Goal: Task Accomplishment & Management: Use online tool/utility

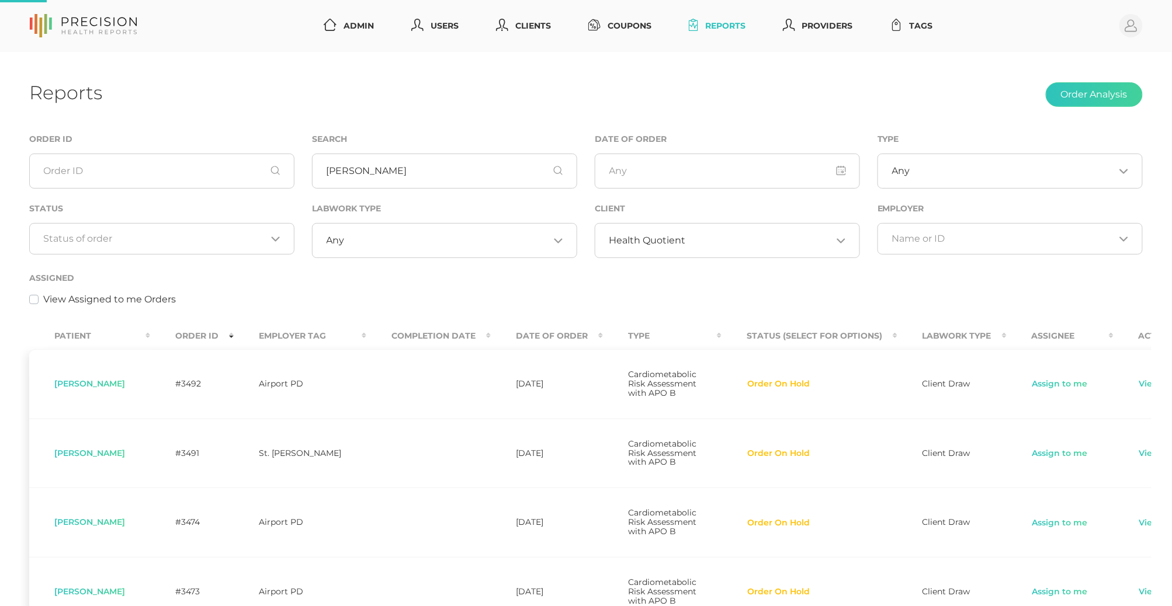
type input "[PERSON_NAME]"
click at [667, 241] on span "Health Quotient" at bounding box center [647, 241] width 77 height 12
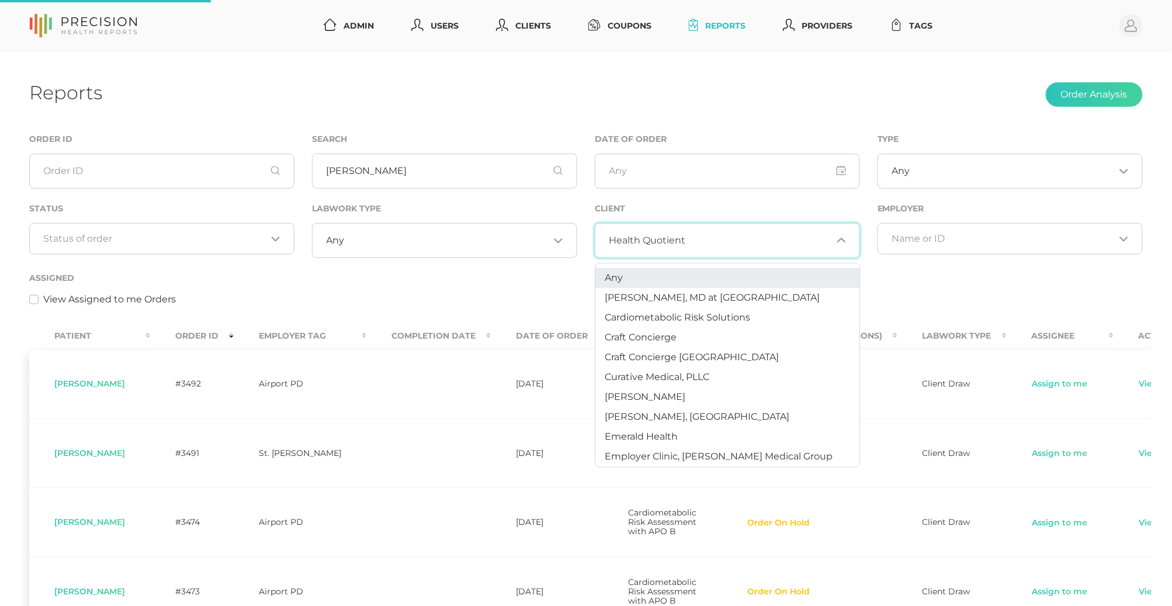
click at [636, 274] on li "Any" at bounding box center [728, 279] width 264 height 20
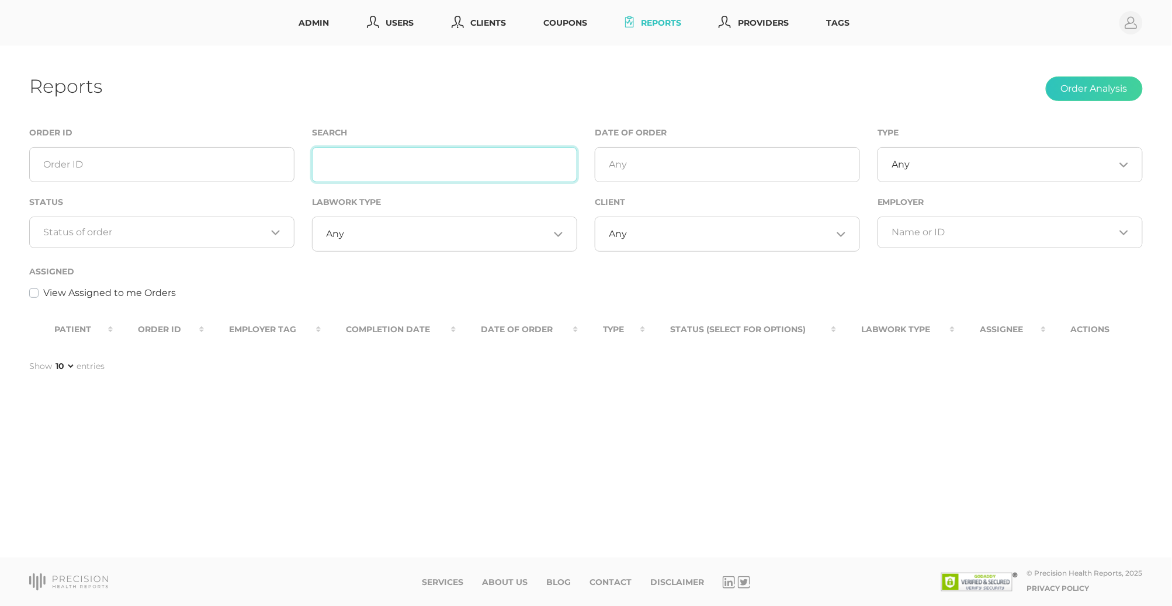
click at [501, 154] on input "text" at bounding box center [444, 164] width 265 height 35
paste input "[PERSON_NAME]"
type input "[PERSON_NAME]"
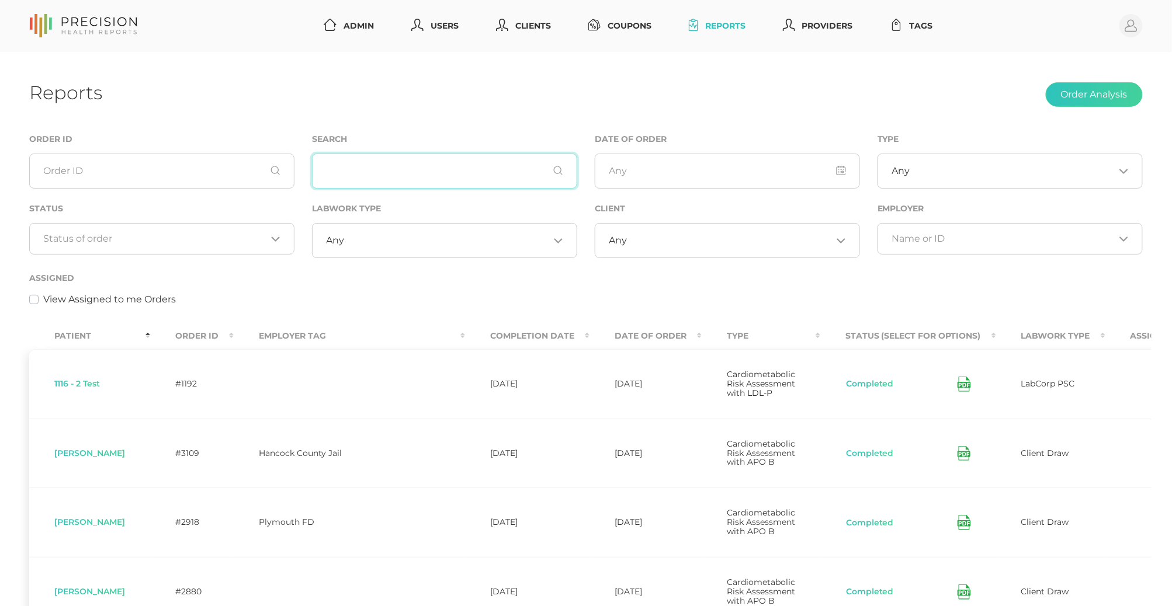
click at [419, 183] on input "text" at bounding box center [444, 171] width 265 height 35
paste input "[PERSON_NAME]"
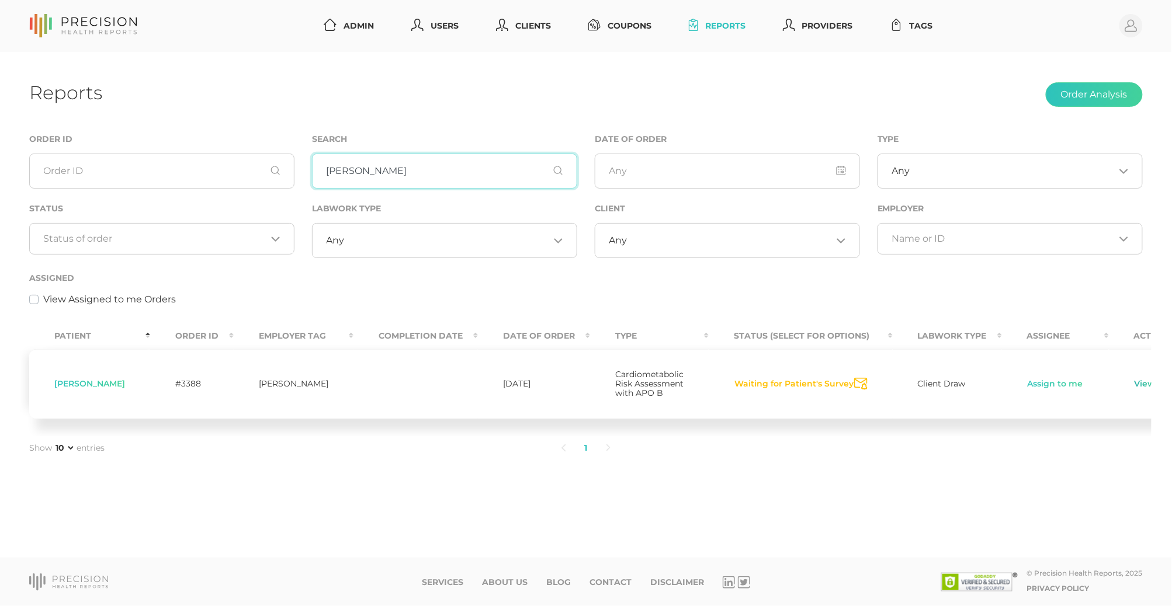
type input "[PERSON_NAME]"
click at [1134, 381] on link "View" at bounding box center [1145, 385] width 22 height 12
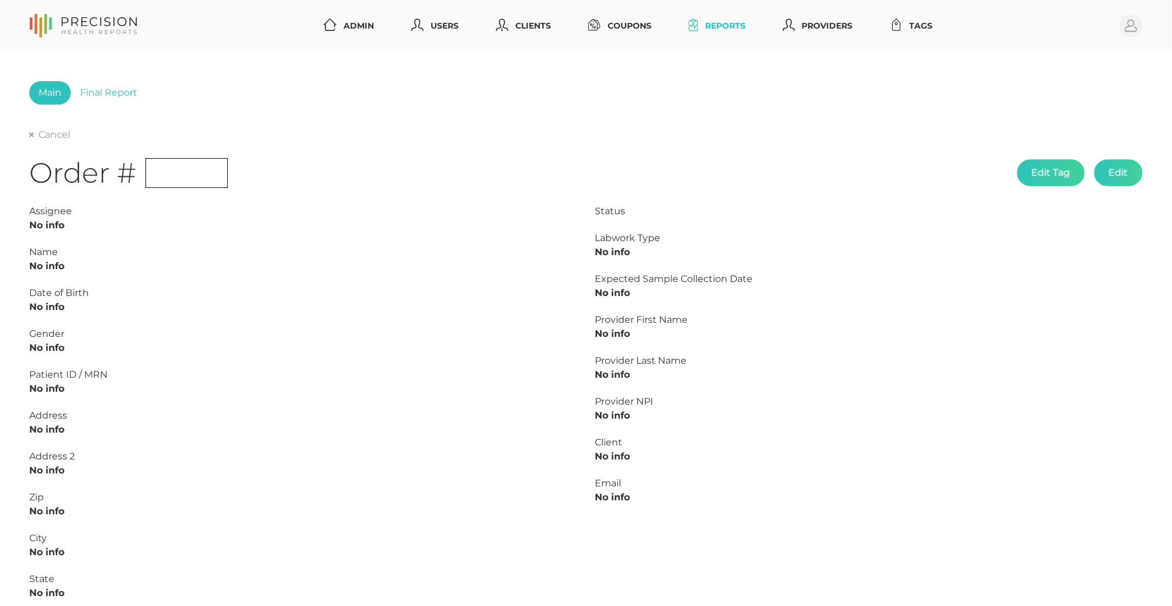
type input "L2504465688"
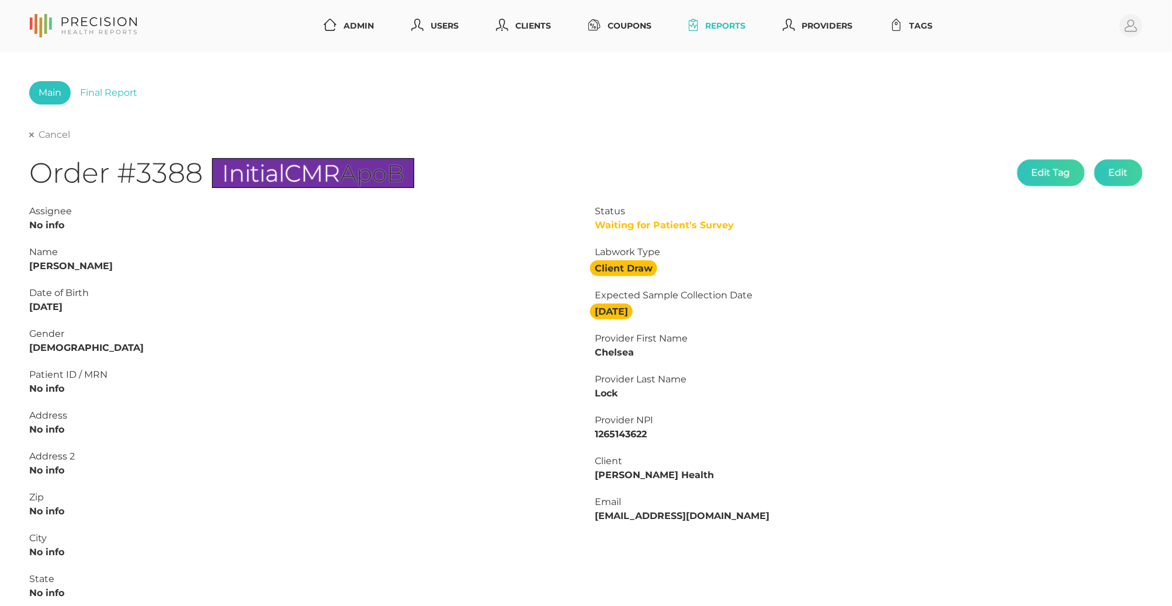
click at [54, 136] on link "Cancel" at bounding box center [49, 135] width 41 height 12
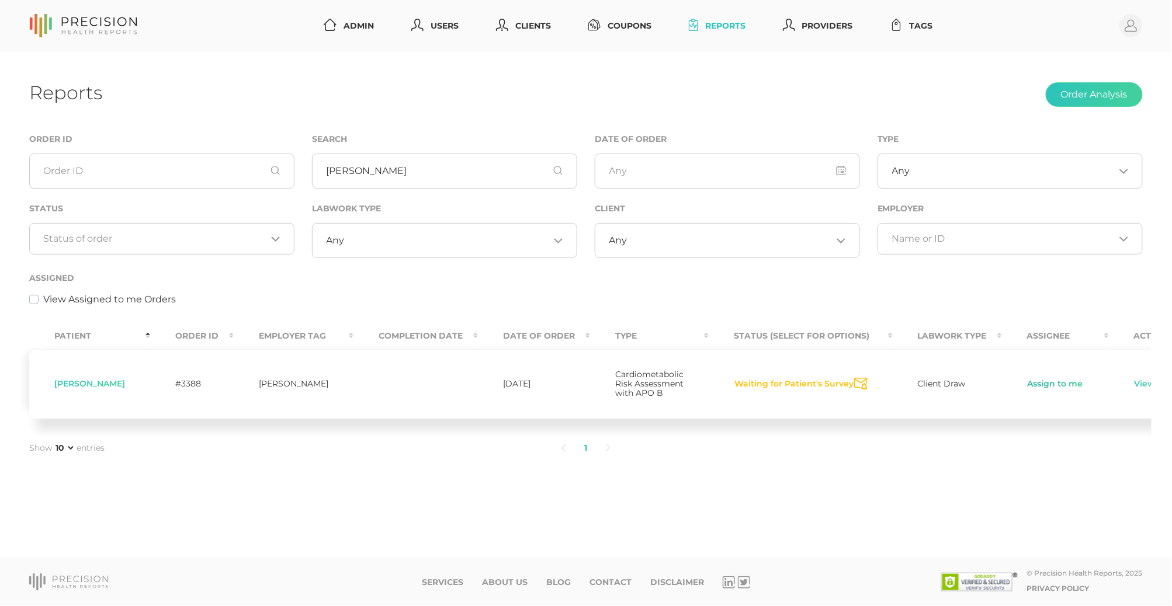
click at [1032, 384] on link "Assign to me" at bounding box center [1055, 385] width 57 height 12
click at [1133, 388] on link "View" at bounding box center [1144, 385] width 22 height 12
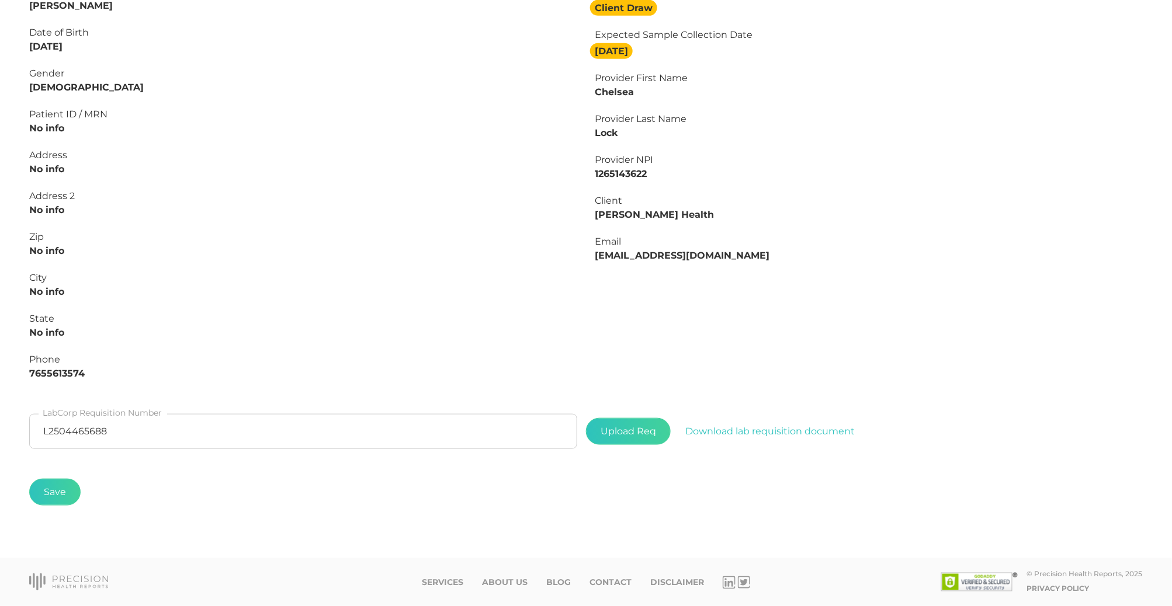
scroll to position [261, 0]
click at [341, 431] on input "L2504465688" at bounding box center [303, 431] width 548 height 35
click at [403, 422] on input "L2504465688" at bounding box center [303, 431] width 548 height 35
paste input "5975943"
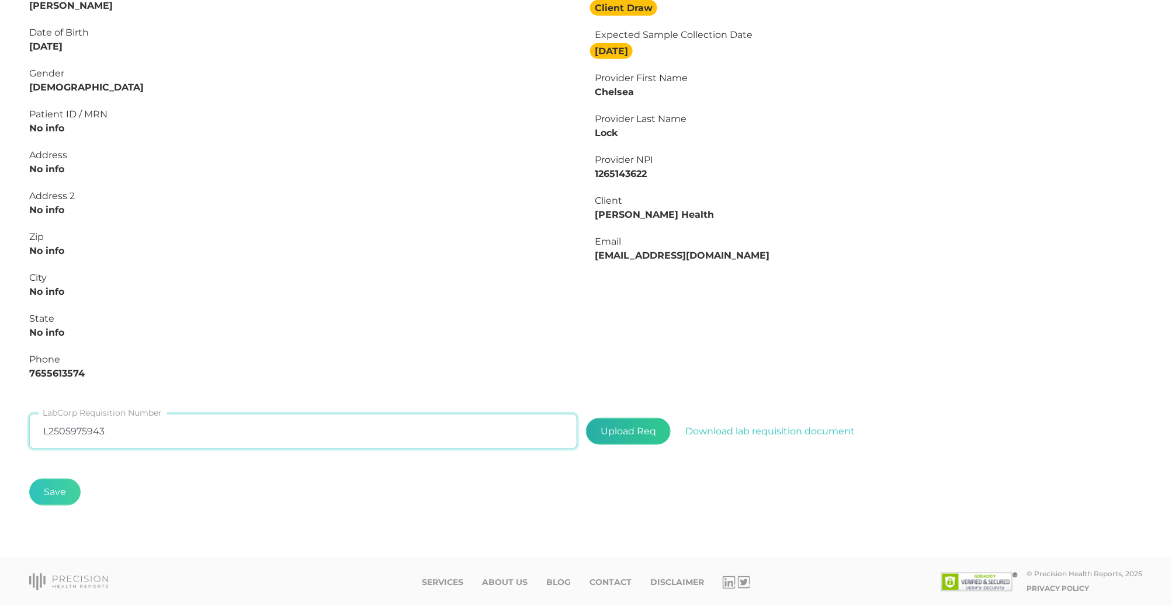
type input "L2505975943"
click at [648, 429] on label at bounding box center [629, 432] width 84 height 26
type input "C:\fakepath\[PERSON_NAME] 20250819.pdf"
click at [65, 490] on button "Save" at bounding box center [54, 492] width 51 height 27
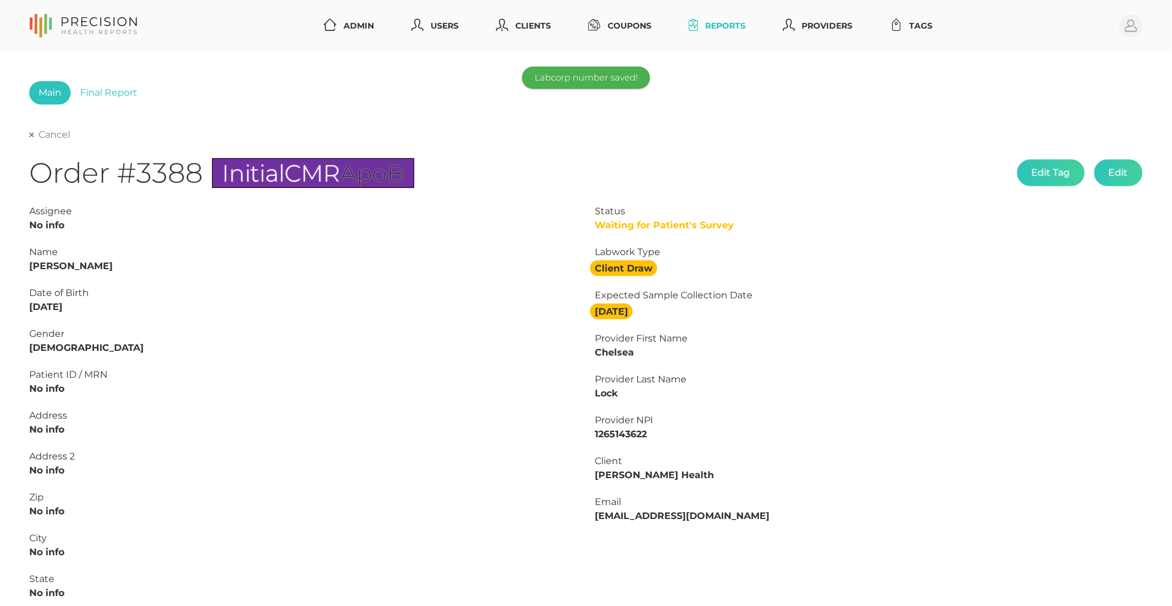
scroll to position [0, 0]
click at [49, 136] on link "Cancel" at bounding box center [49, 135] width 41 height 12
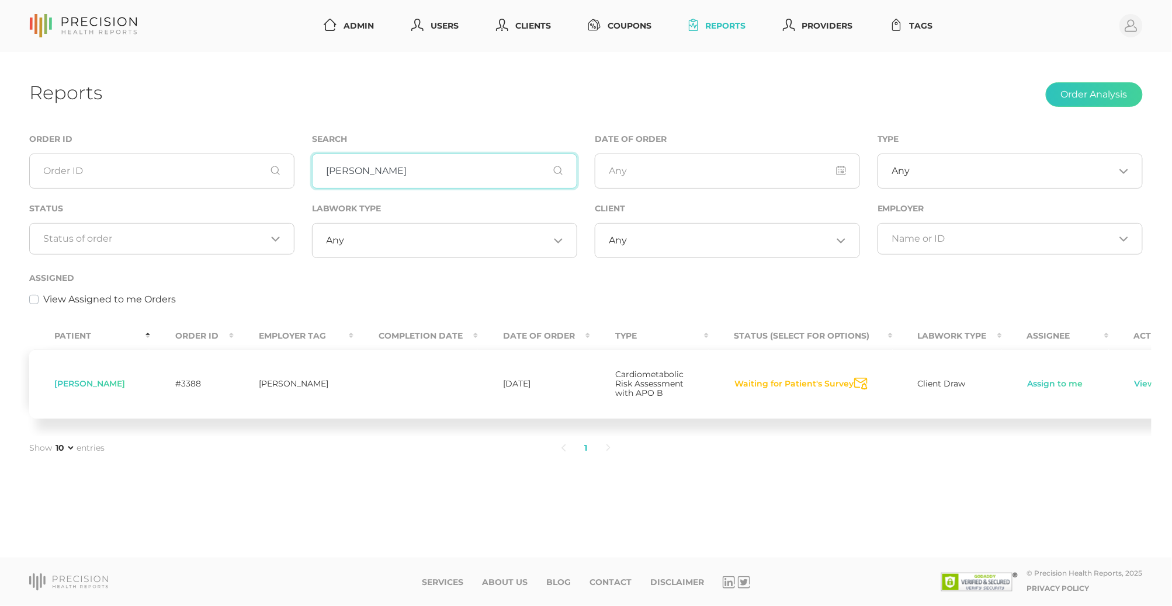
click at [443, 178] on input "[PERSON_NAME]" at bounding box center [444, 171] width 265 height 35
click at [581, 82] on div "Reports Order Analysis" at bounding box center [585, 94] width 1113 height 27
